Goal: Information Seeking & Learning: Find contact information

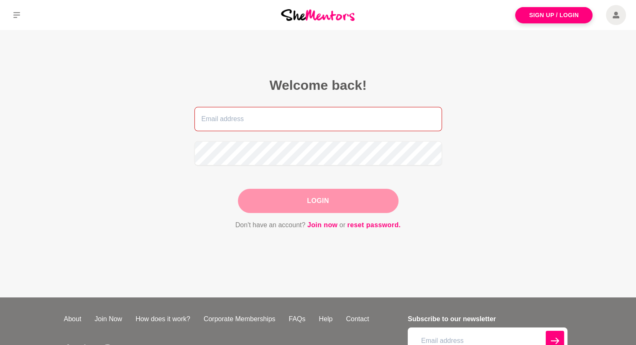
click at [256, 122] on input "email" at bounding box center [317, 119] width 247 height 24
type input "[EMAIL_ADDRESS][DOMAIN_NAME]"
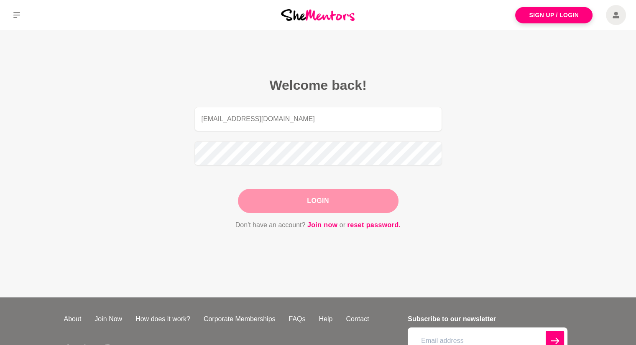
click at [311, 205] on button "Login" at bounding box center [318, 201] width 161 height 24
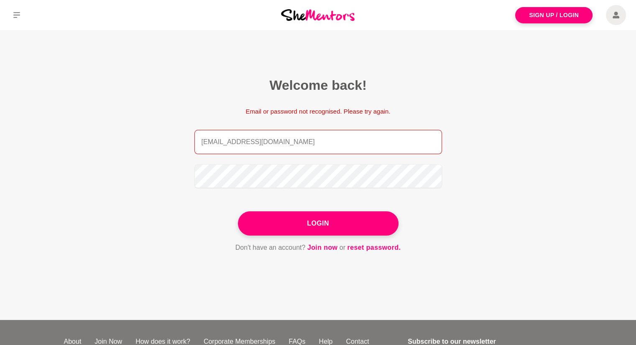
click at [344, 143] on input "[EMAIL_ADDRESS][DOMAIN_NAME]" at bounding box center [317, 142] width 247 height 24
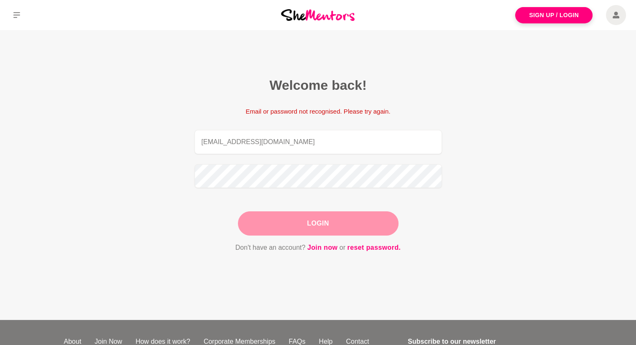
click at [311, 228] on button "Login" at bounding box center [318, 224] width 161 height 24
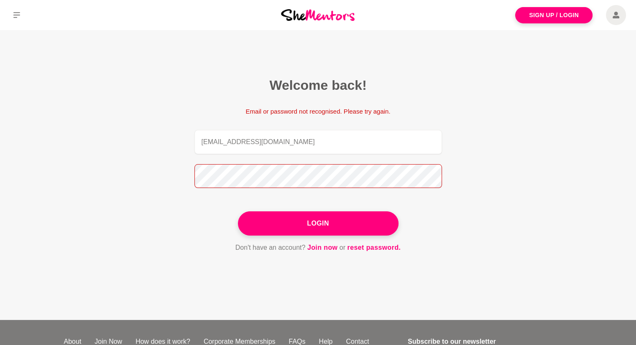
click at [238, 212] on button "Login" at bounding box center [318, 224] width 161 height 24
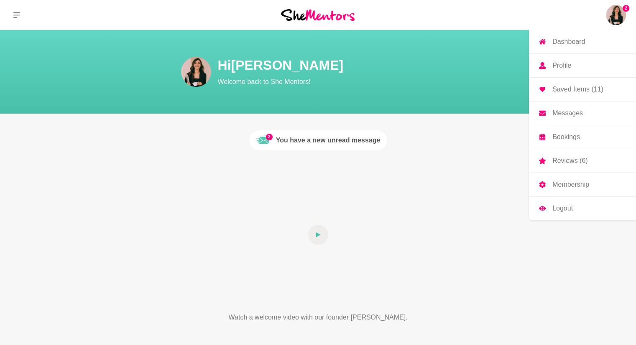
click at [569, 117] on link "Messages" at bounding box center [582, 113] width 107 height 23
click at [560, 87] on p "Saved Items (11)" at bounding box center [577, 89] width 51 height 7
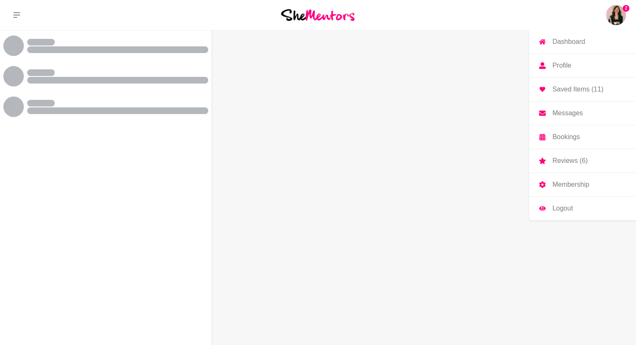
click at [584, 111] on link "Messages" at bounding box center [582, 113] width 107 height 23
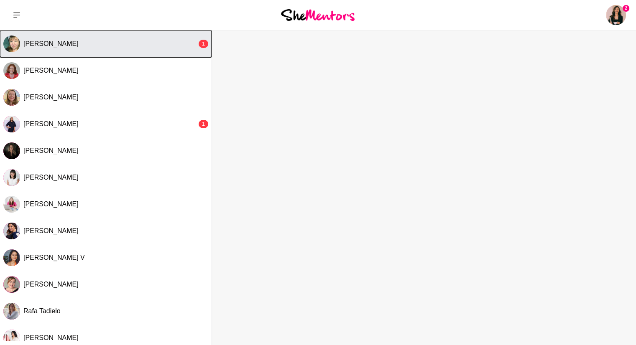
click at [123, 43] on div "[PERSON_NAME]" at bounding box center [109, 44] width 173 height 8
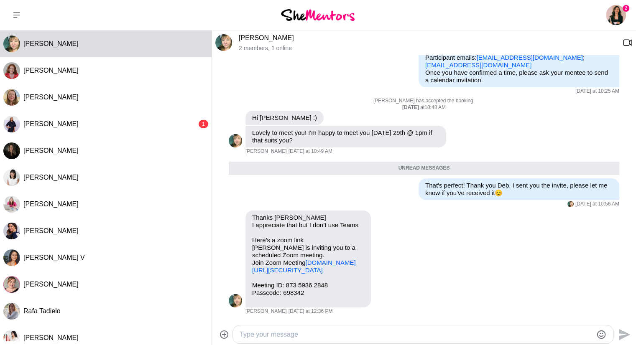
scroll to position [151, 0]
click at [274, 275] on div "Thanks [PERSON_NAME] I appreciate that but I don’t use Teams Here’s a zoom link…" at bounding box center [308, 259] width 112 height 90
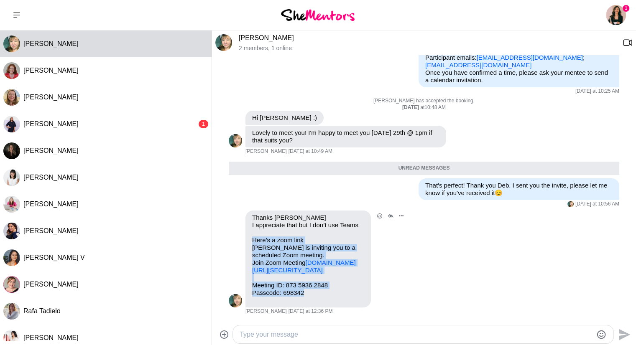
drag, startPoint x: 308, startPoint y: 297, endPoint x: 242, endPoint y: 224, distance: 98.6
click at [242, 224] on div "Reply Pin Mark as unread Flag Mute Zoom Join our Cloud HD Video Meeting Zoom is…" at bounding box center [424, 263] width 390 height 105
copy div "Here’s a zoom link [PERSON_NAME] is inviting you to a scheduled Zoom meeting. J…"
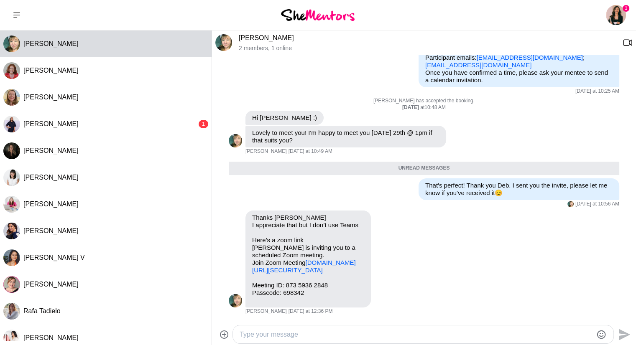
click at [284, 332] on textarea "Type your message" at bounding box center [416, 335] width 353 height 10
type textarea "n"
type textarea "No problems! Thank you so much for sending that, I just updated the invite with…"
click at [626, 332] on icon "Send" at bounding box center [623, 334] width 13 height 13
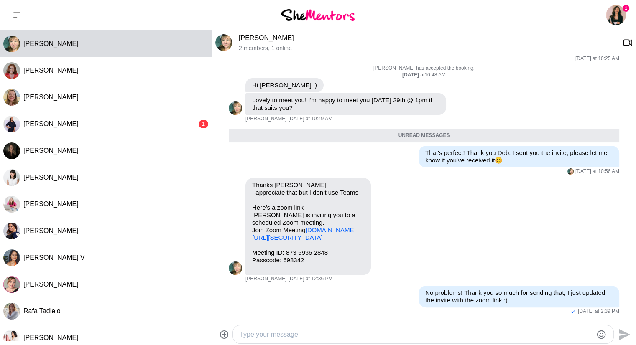
click at [321, 16] on img at bounding box center [318, 14] width 74 height 11
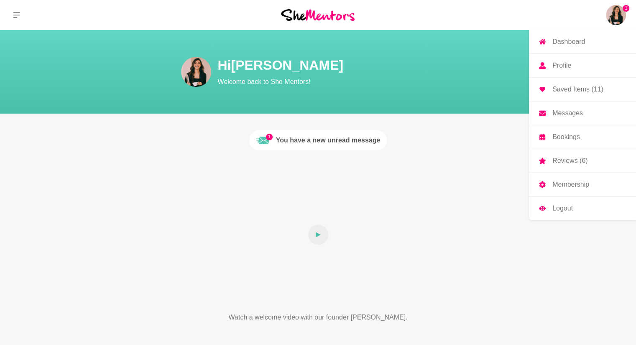
click at [566, 43] on p "Dashboard" at bounding box center [568, 41] width 33 height 7
click at [559, 42] on p "Dashboard" at bounding box center [568, 41] width 33 height 7
click at [612, 20] on img at bounding box center [616, 15] width 20 height 20
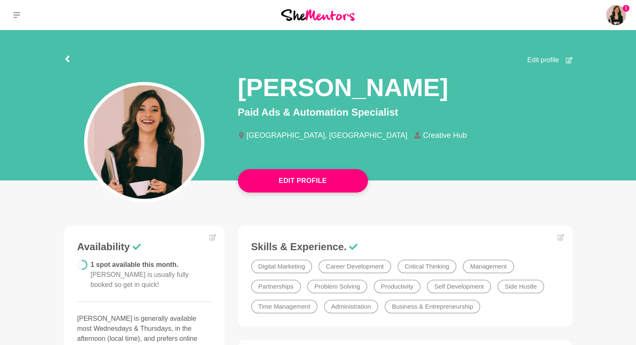
click at [301, 14] on img at bounding box center [318, 14] width 74 height 11
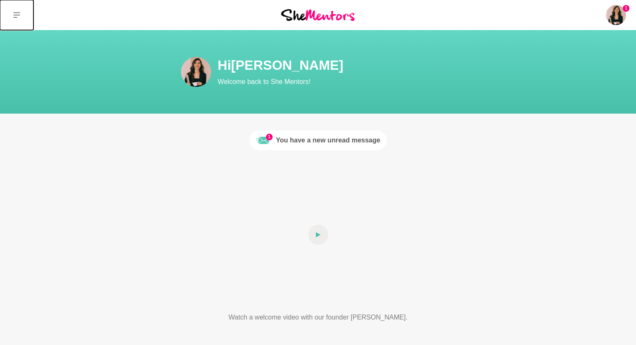
click at [21, 13] on button at bounding box center [16, 15] width 33 height 30
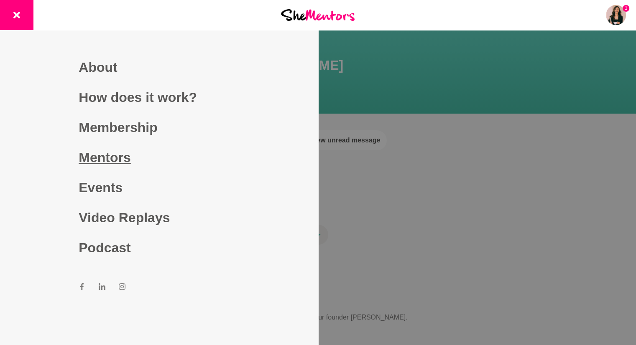
click at [114, 159] on link "Mentors" at bounding box center [159, 158] width 161 height 30
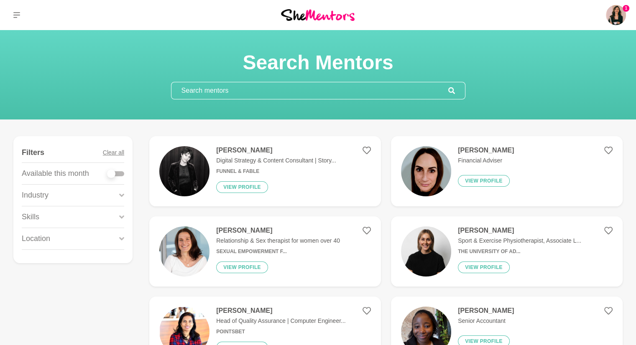
click at [279, 88] on input "text" at bounding box center [309, 90] width 277 height 17
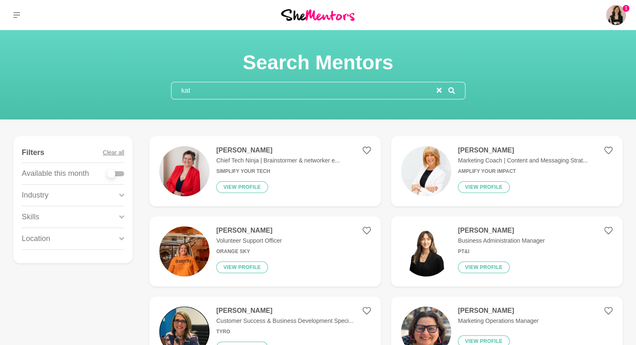
type input "kat"
click at [240, 151] on h4 "[PERSON_NAME]" at bounding box center [277, 150] width 123 height 8
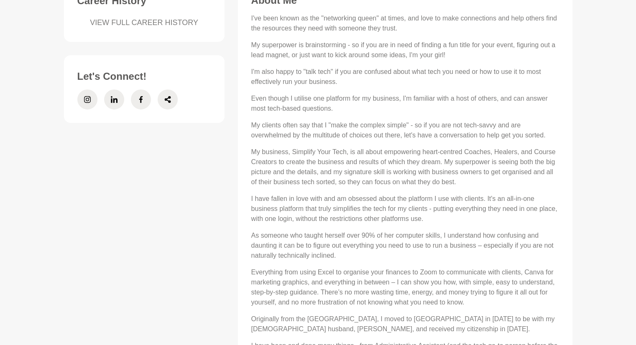
scroll to position [392, 0]
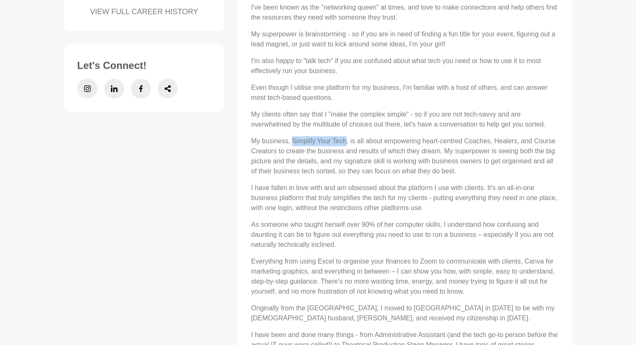
drag, startPoint x: 291, startPoint y: 141, endPoint x: 346, endPoint y: 144, distance: 54.8
click at [346, 144] on p "My business, Simplify Your Tech, is all about empowering heart-centred Coaches,…" at bounding box center [405, 156] width 308 height 40
copy p "Simplify Your Tech"
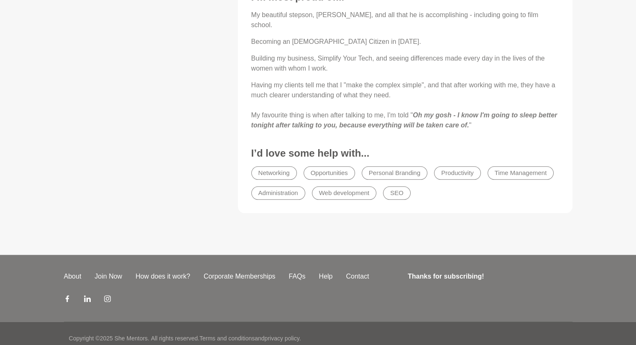
scroll to position [0, 0]
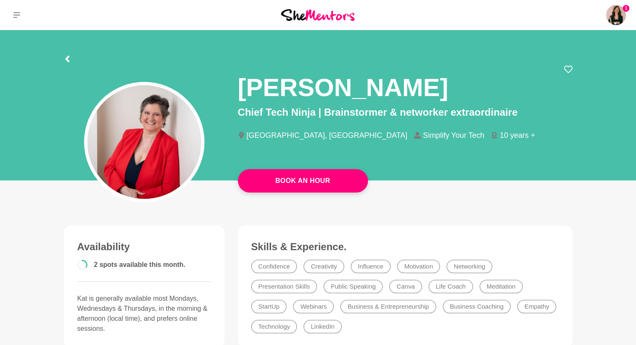
click at [332, 15] on img at bounding box center [318, 14] width 74 height 11
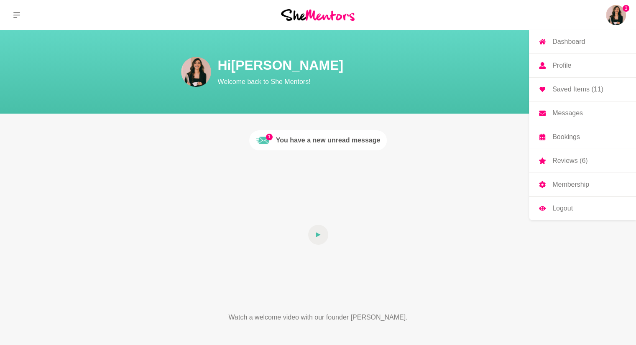
click at [594, 41] on link "Dashboard" at bounding box center [582, 41] width 107 height 23
click at [558, 39] on p "Dashboard" at bounding box center [568, 41] width 33 height 7
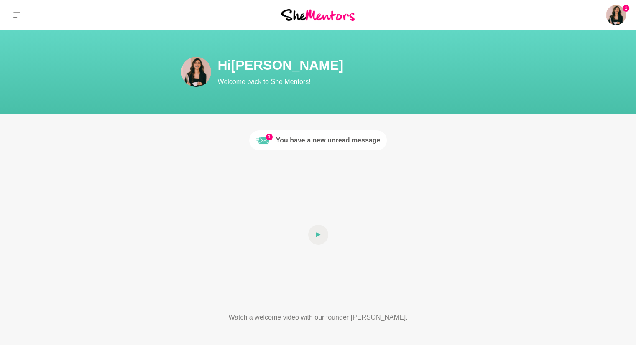
click at [316, 22] on div at bounding box center [318, 15] width 212 height 30
click at [314, 19] on img at bounding box center [318, 14] width 74 height 11
